Goal: Answer question/provide support: Share knowledge or assist other users

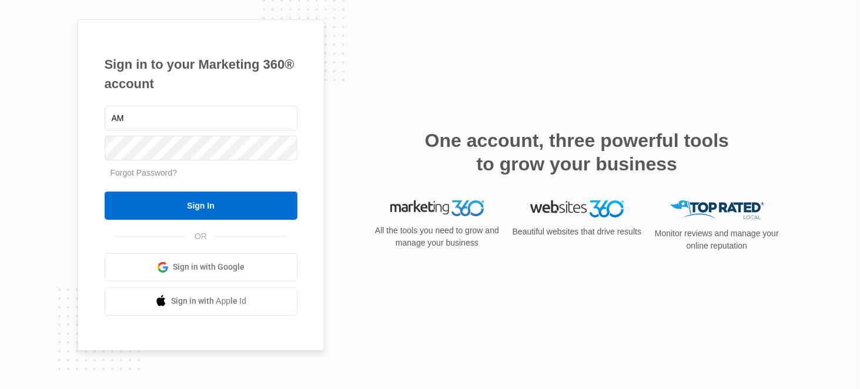
type input "A"
type input "[PERSON_NAME][EMAIL_ADDRESS][DOMAIN_NAME]"
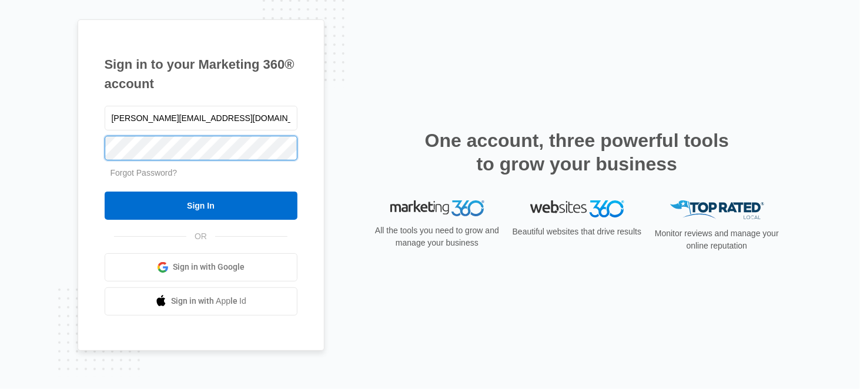
click at [105, 192] on input "Sign In" at bounding box center [201, 206] width 193 height 28
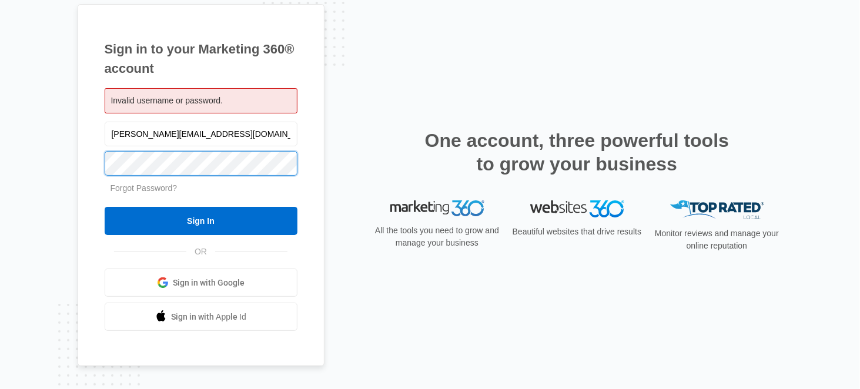
click at [105, 207] on input "Sign In" at bounding box center [201, 221] width 193 height 28
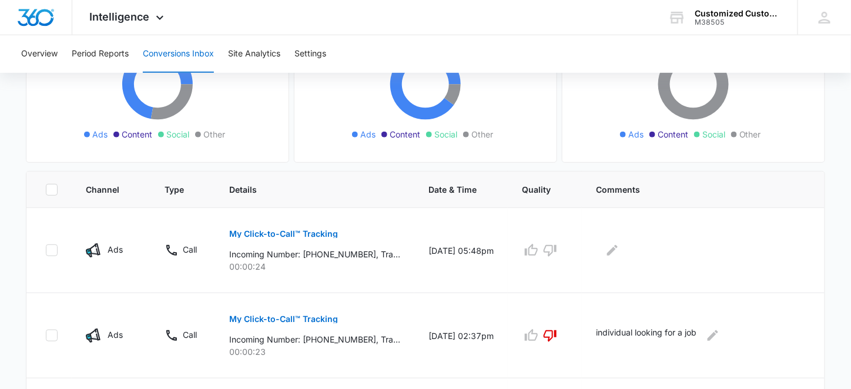
scroll to position [220, 0]
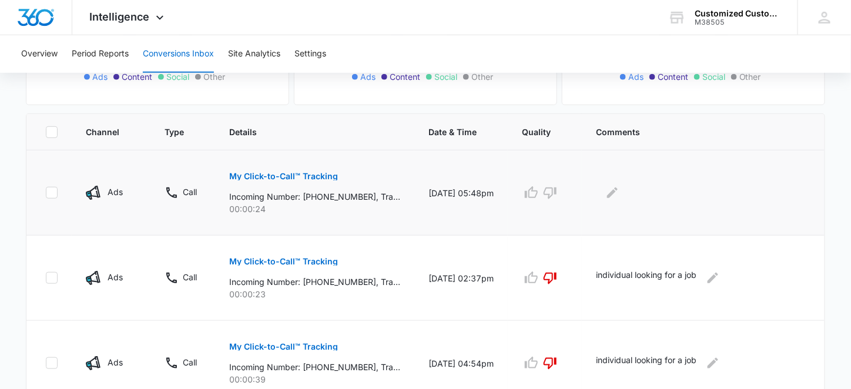
click at [309, 176] on p "My Click-to-Call™ Tracking" at bounding box center [283, 176] width 109 height 8
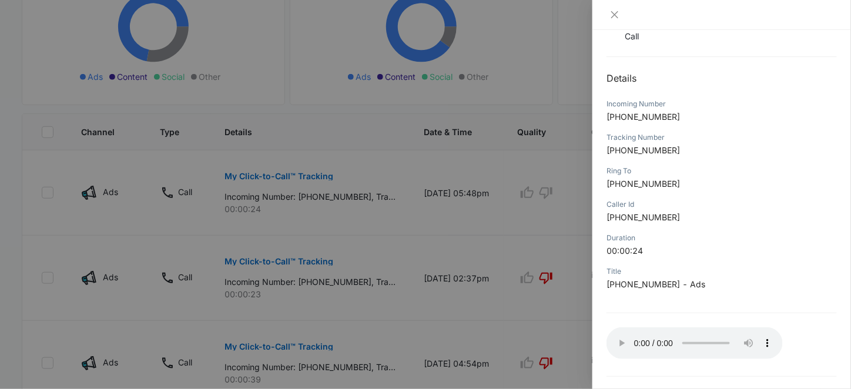
scroll to position [132, 0]
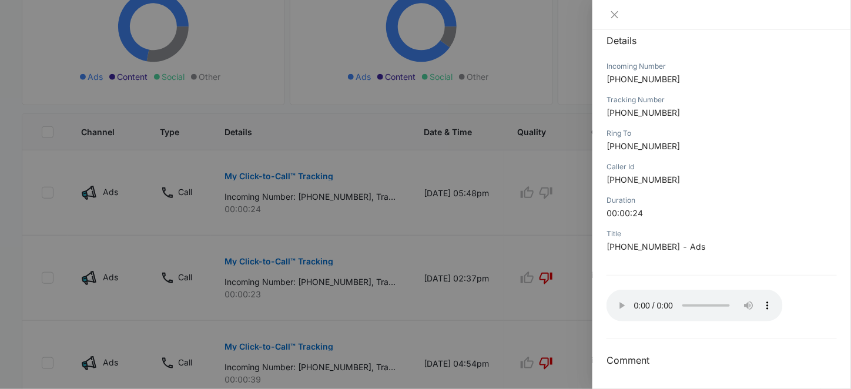
click at [747, 235] on div "Title" at bounding box center [721, 234] width 230 height 11
click at [617, 14] on icon "close" at bounding box center [614, 14] width 9 height 9
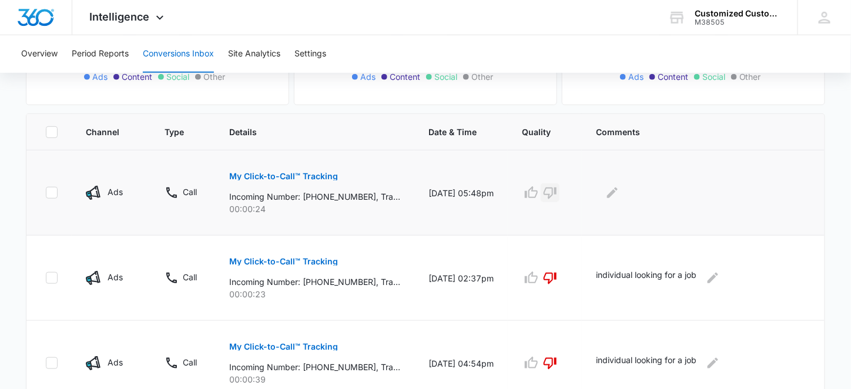
click at [557, 194] on icon "button" at bounding box center [550, 193] width 14 height 14
click at [619, 192] on icon "Edit Comments" at bounding box center [612, 193] width 14 height 14
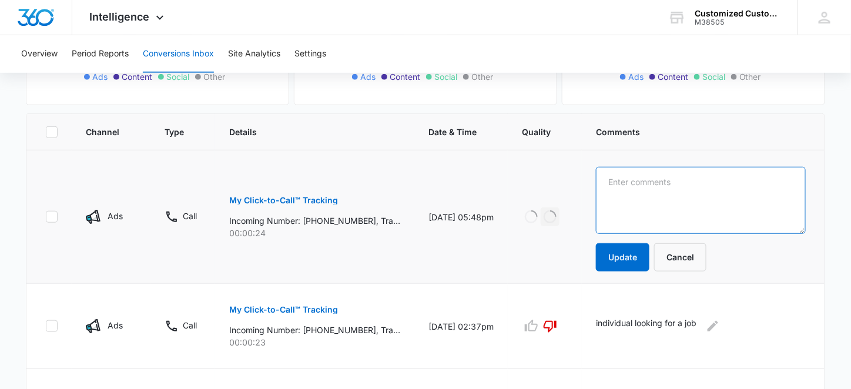
click at [626, 179] on textarea at bounding box center [701, 200] width 210 height 67
type textarea "i called the number back, left voicemail"
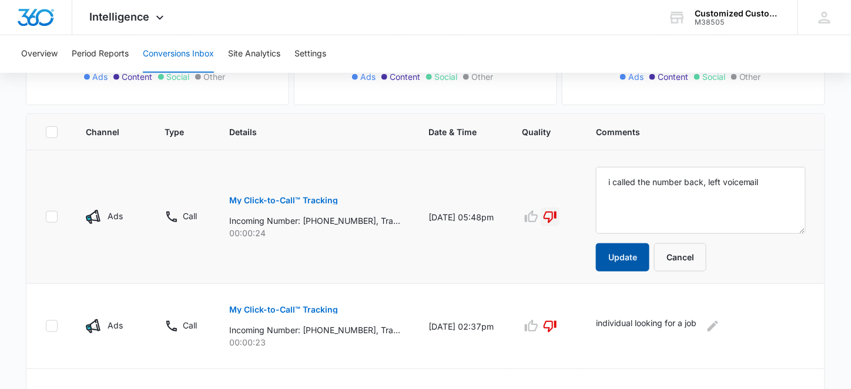
click at [649, 248] on button "Update" at bounding box center [622, 257] width 53 height 28
